Goal: Information Seeking & Learning: Learn about a topic

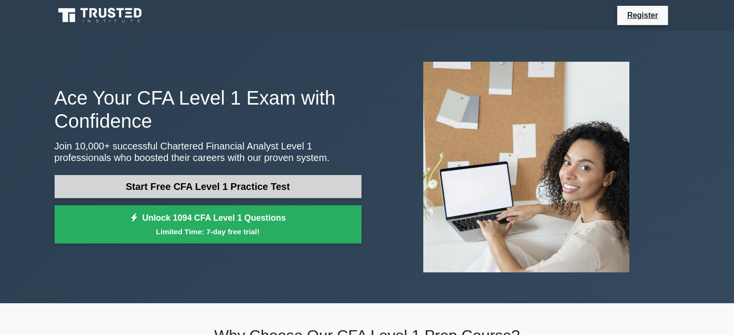
click at [222, 190] on link "Start Free CFA Level 1 Practice Test" at bounding box center [208, 186] width 307 height 23
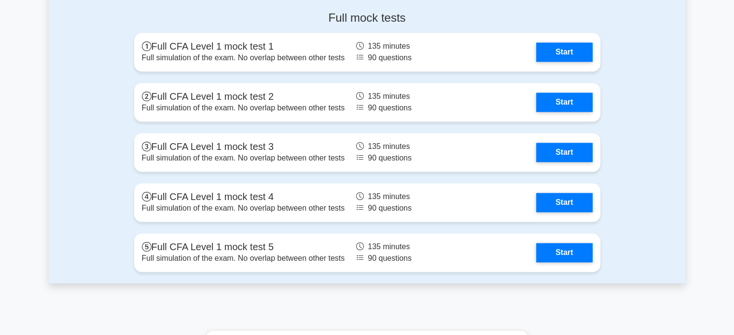
scroll to position [1384, 0]
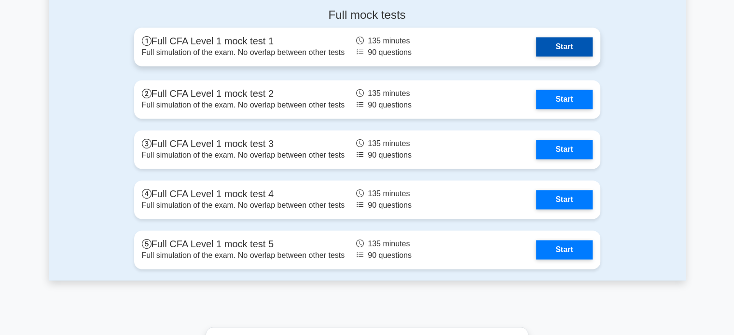
click at [560, 55] on link "Start" at bounding box center [564, 46] width 56 height 19
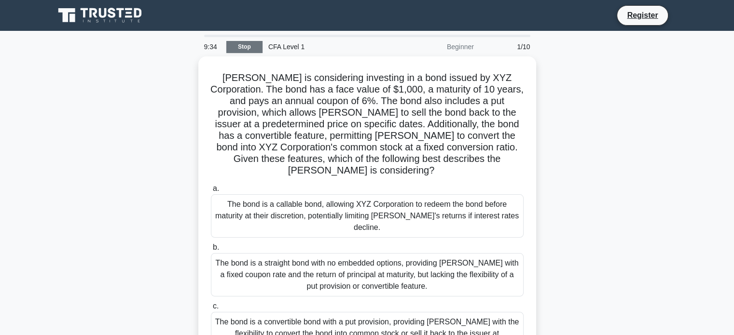
click at [244, 47] on link "Stop" at bounding box center [244, 47] width 36 height 12
